Goal: Information Seeking & Learning: Learn about a topic

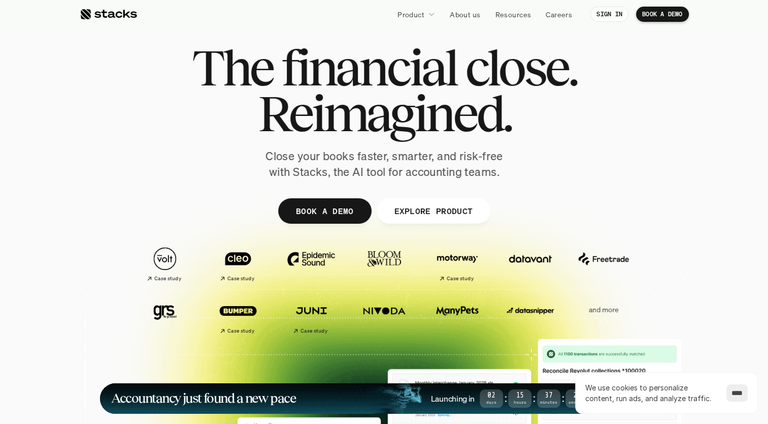
scroll to position [22, 0]
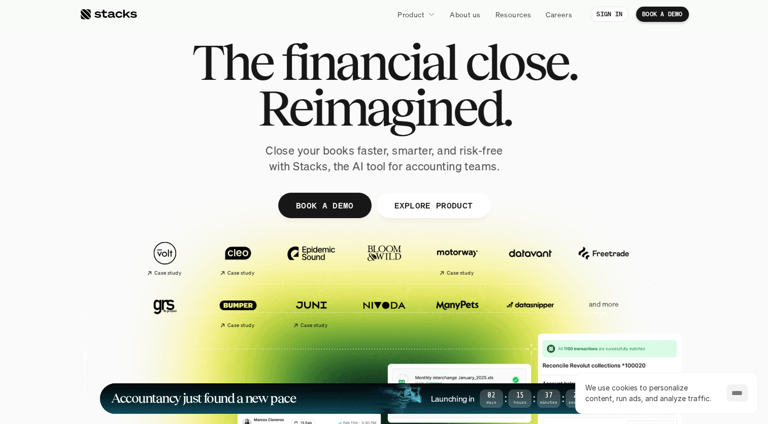
click at [742, 394] on input "****" at bounding box center [737, 392] width 21 height 17
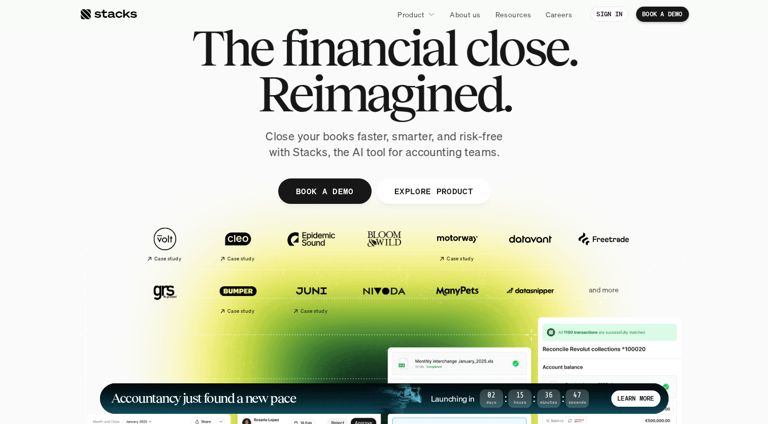
scroll to position [0, 0]
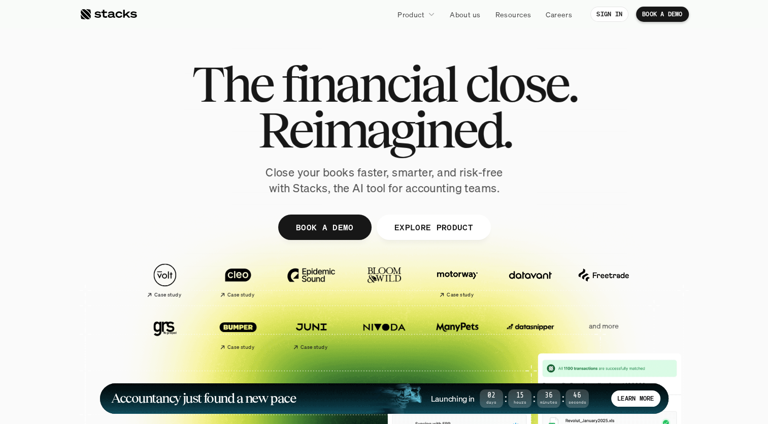
click at [119, 15] on div at bounding box center [108, 14] width 57 height 12
click at [677, 154] on div at bounding box center [384, 248] width 609 height 457
click at [252, 265] on img at bounding box center [238, 275] width 57 height 40
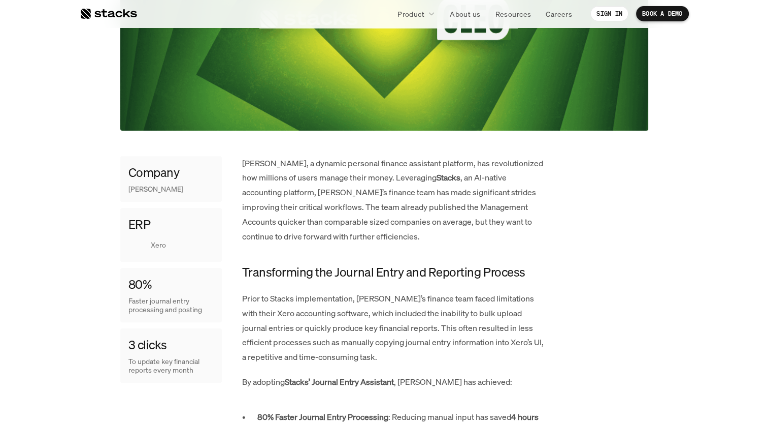
scroll to position [361, 0]
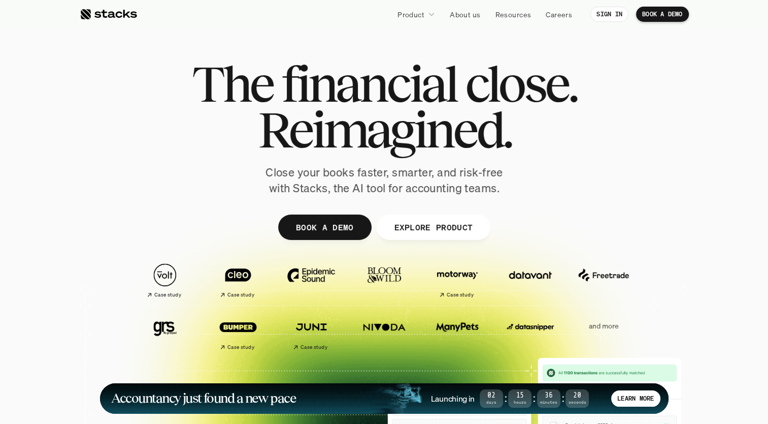
scroll to position [44, 0]
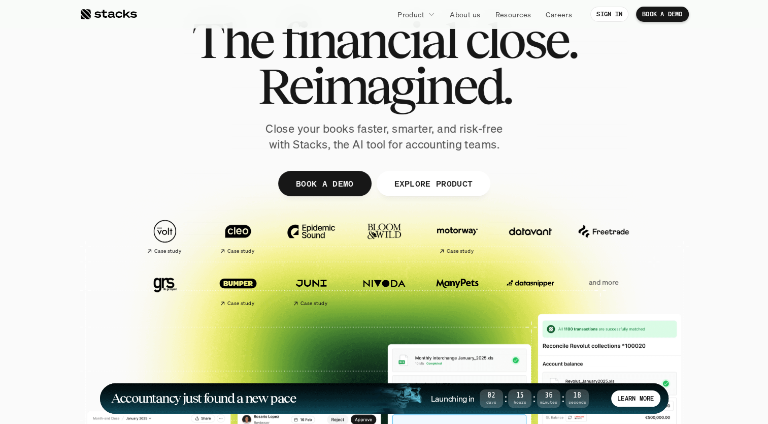
click at [536, 283] on img at bounding box center [530, 283] width 57 height 40
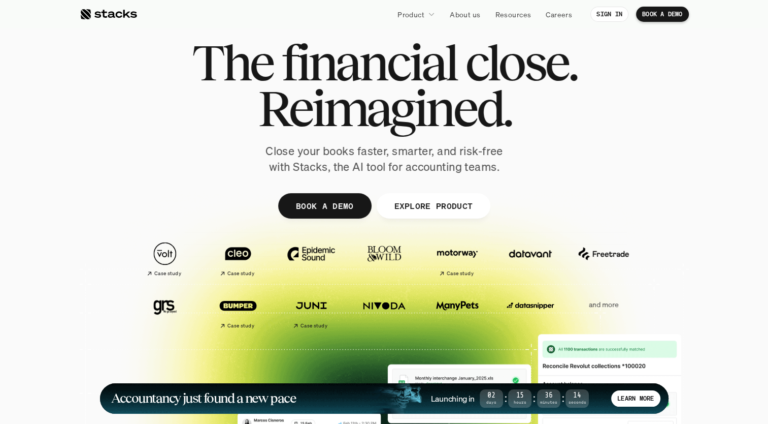
scroll to position [22, 0]
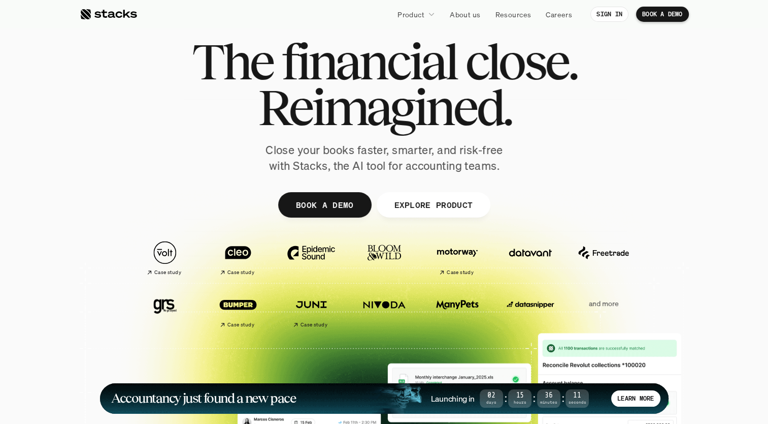
click at [537, 305] on img at bounding box center [530, 304] width 57 height 40
click at [232, 305] on img at bounding box center [238, 304] width 57 height 40
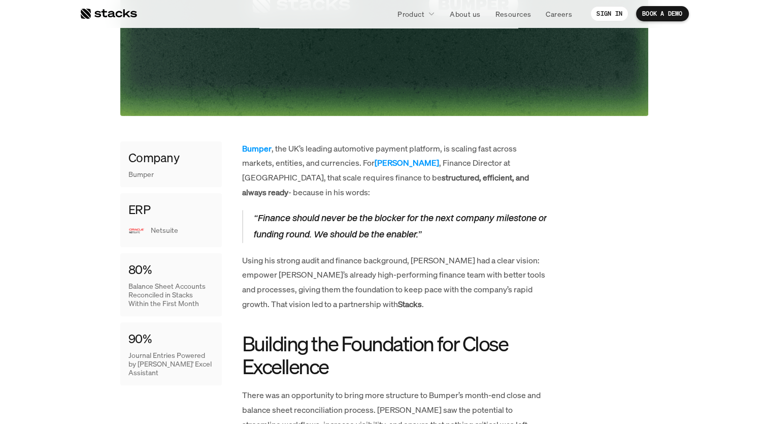
scroll to position [377, 0]
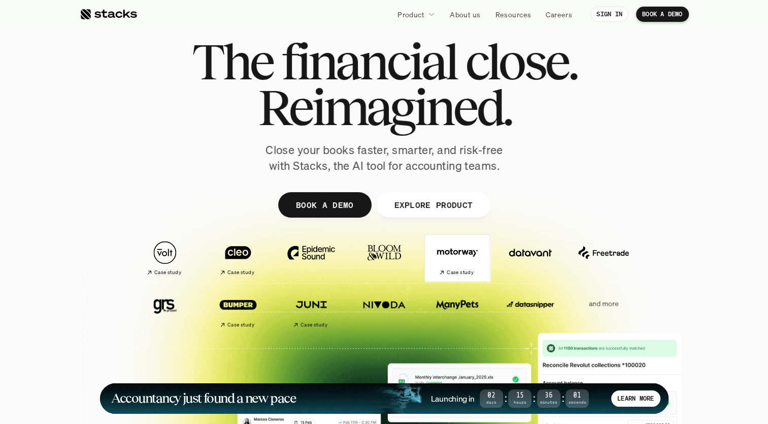
click at [474, 259] on img at bounding box center [457, 253] width 57 height 40
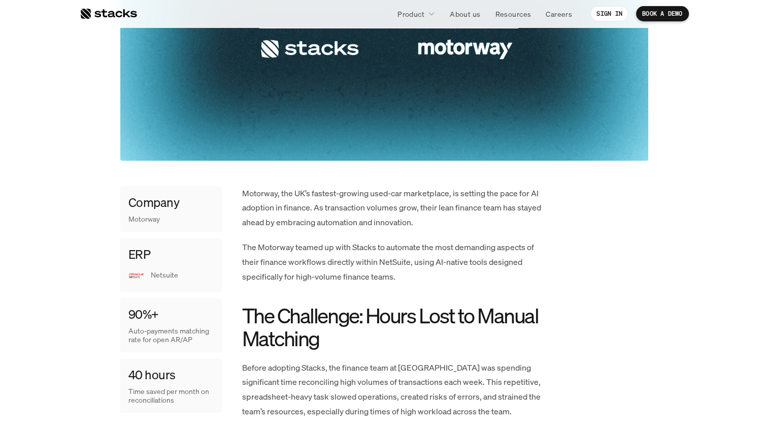
scroll to position [333, 0]
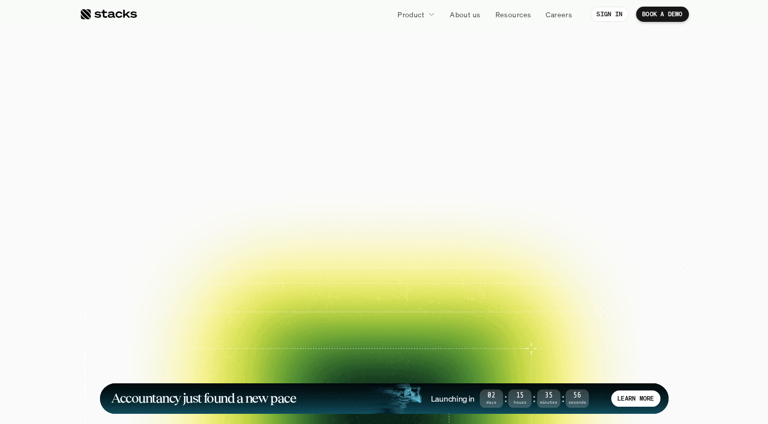
click at [164, 255] on img at bounding box center [165, 253] width 57 height 40
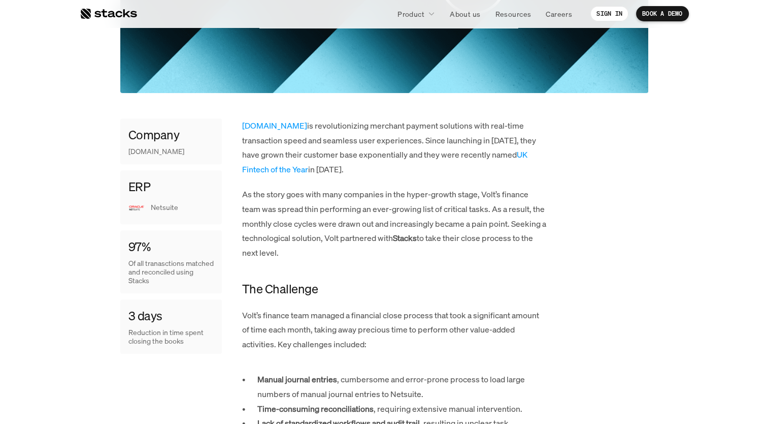
scroll to position [366, 0]
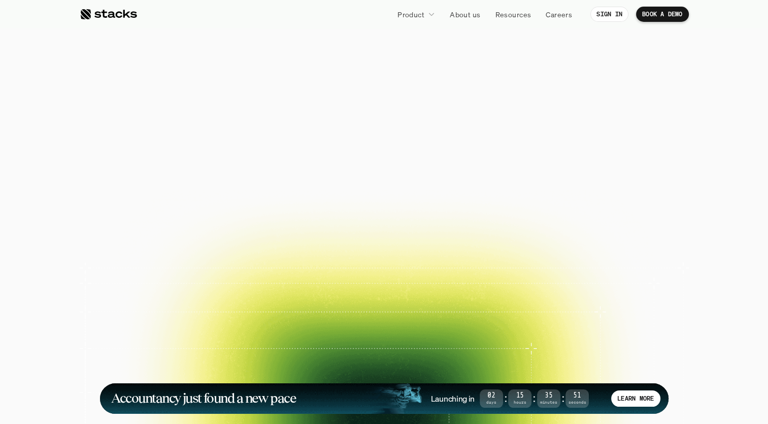
click at [169, 263] on img at bounding box center [165, 253] width 57 height 40
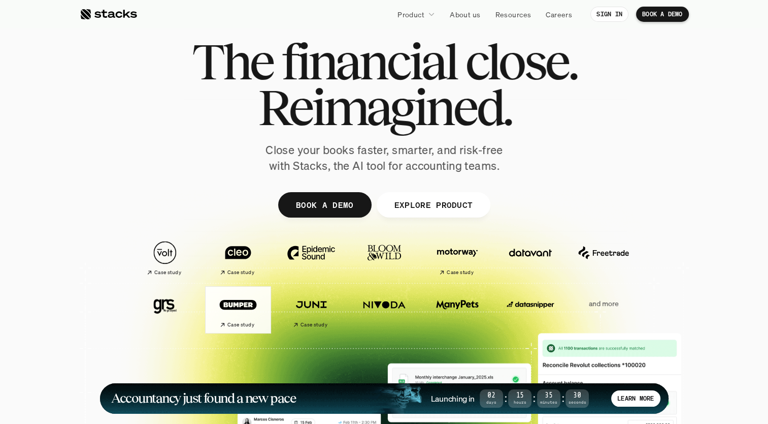
click at [240, 310] on img at bounding box center [238, 304] width 57 height 40
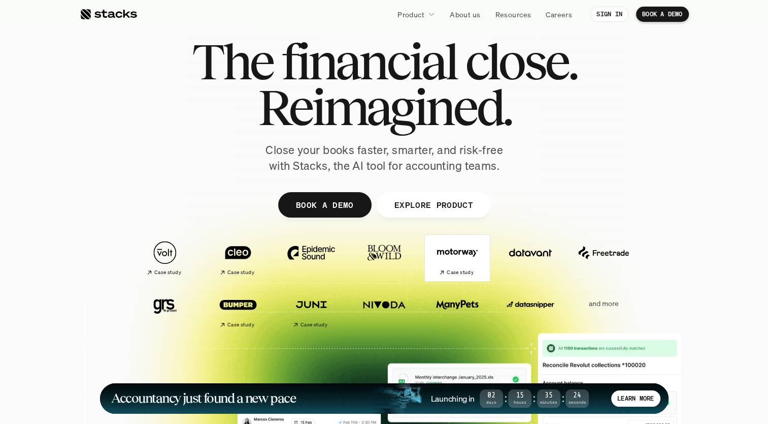
click at [479, 262] on img at bounding box center [457, 253] width 57 height 40
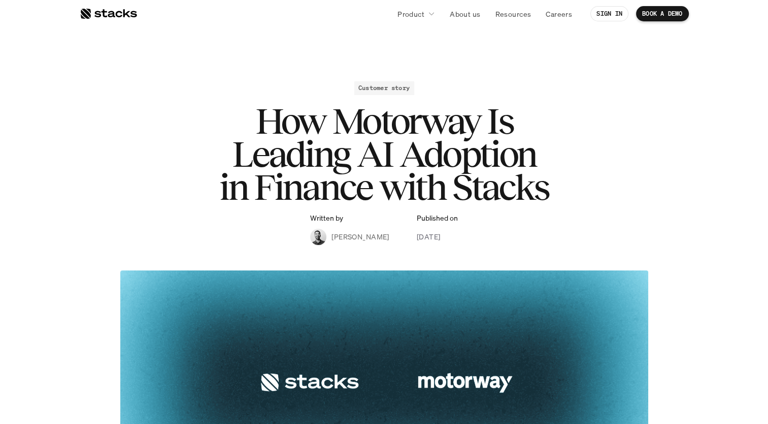
click at [118, 7] on link at bounding box center [108, 14] width 57 height 18
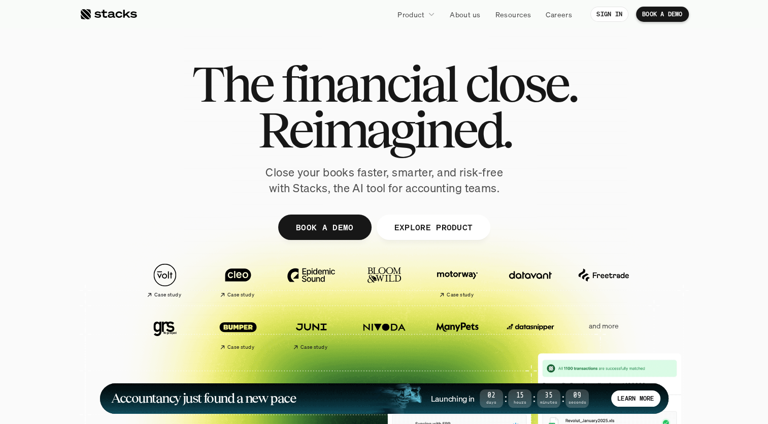
click at [31, 154] on div at bounding box center [384, 314] width 768 height 325
click at [118, 13] on div at bounding box center [108, 14] width 57 height 12
click at [215, 285] on img at bounding box center [238, 275] width 57 height 40
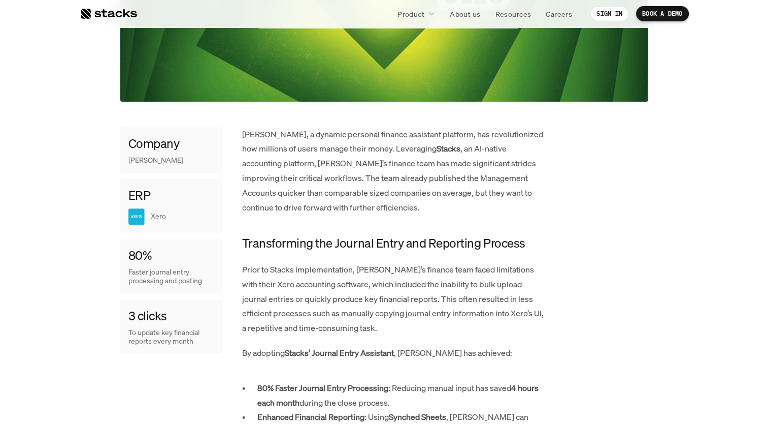
scroll to position [390, 0]
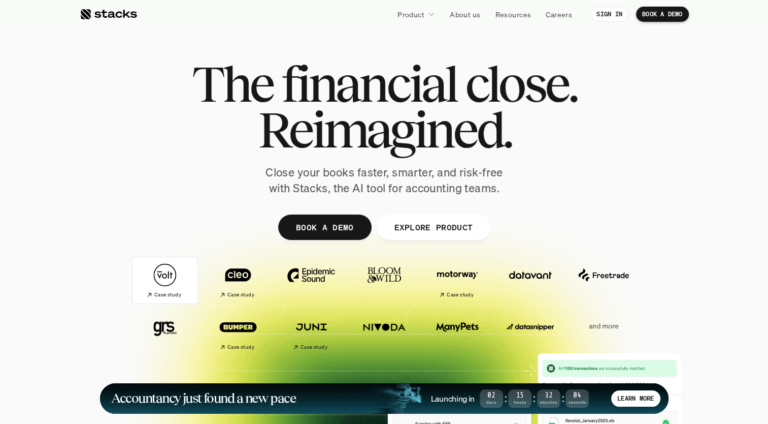
click at [158, 282] on img at bounding box center [165, 275] width 57 height 40
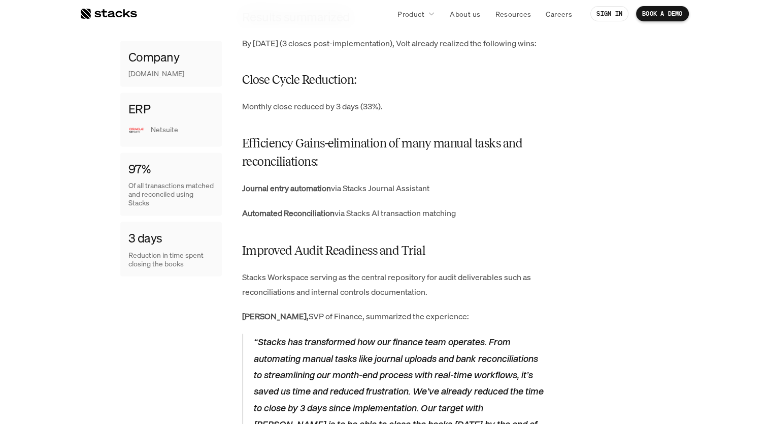
scroll to position [1647, 0]
